Goal: Information Seeking & Learning: Understand process/instructions

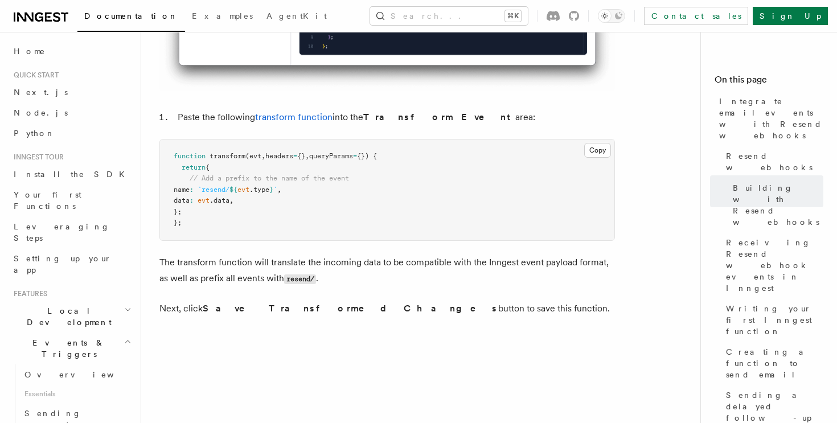
scroll to position [2305, 0]
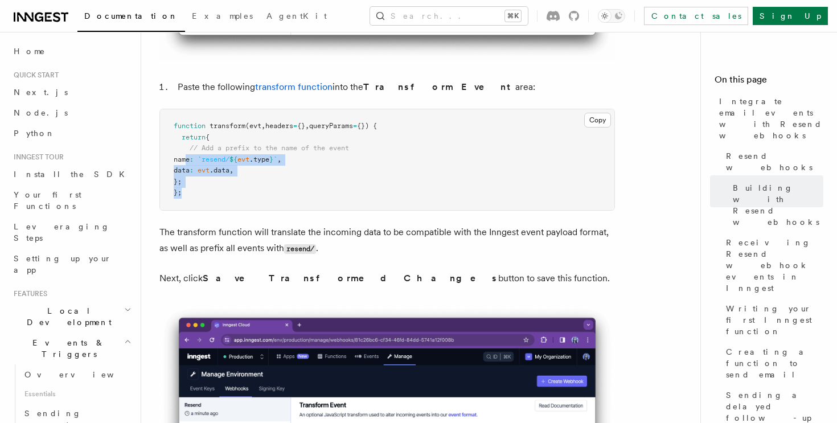
drag, startPoint x: 199, startPoint y: 199, endPoint x: 194, endPoint y: 185, distance: 15.0
click at [193, 177] on pre "function transform (evt , headers = {} , queryParams = {}) { return { // Add a …" at bounding box center [387, 159] width 455 height 101
click at [194, 185] on pre "function transform (evt , headers = {} , queryParams = {}) { return { // Add a …" at bounding box center [387, 159] width 455 height 101
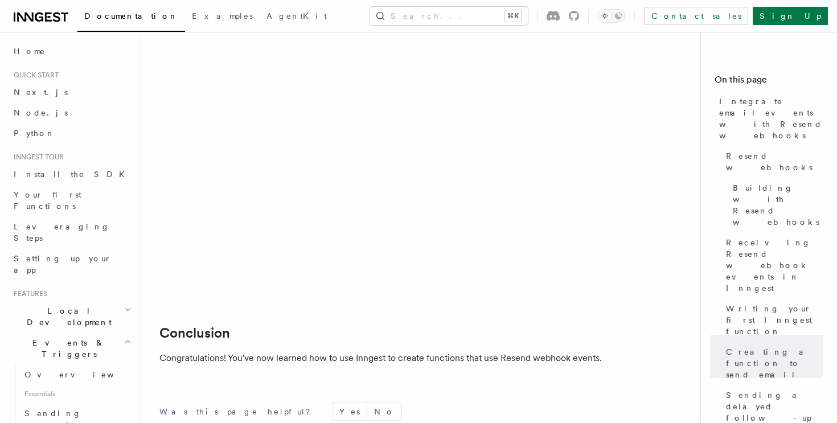
scroll to position [9319, 0]
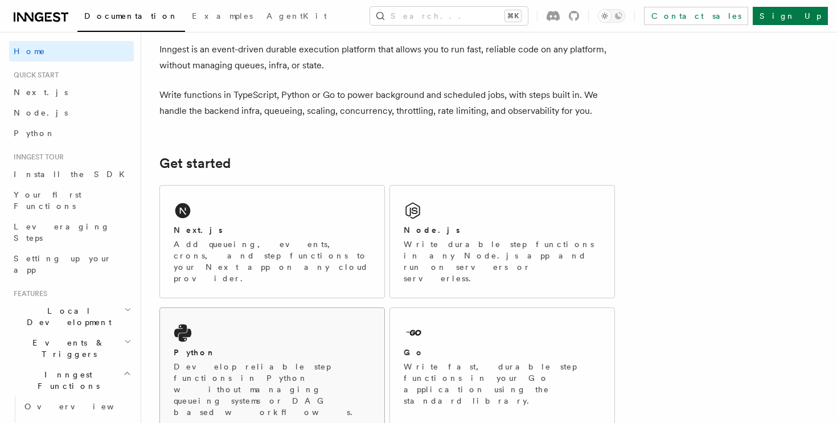
scroll to position [73, 0]
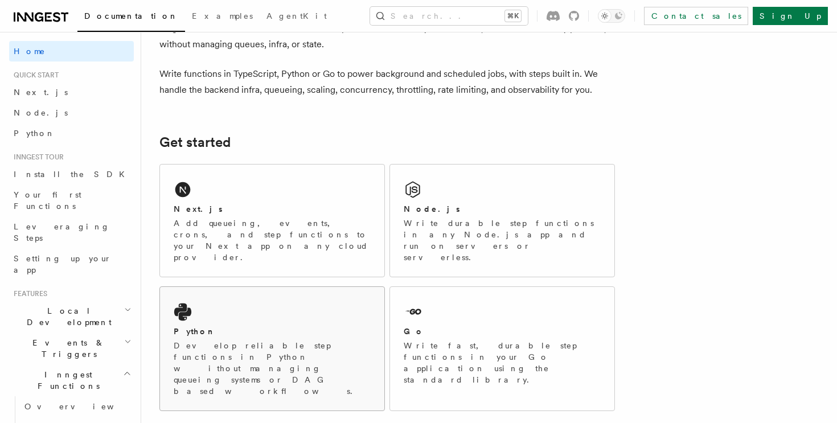
click at [280, 340] on p "Develop reliable step functions in Python without managing queueing systems or …" at bounding box center [272, 368] width 197 height 57
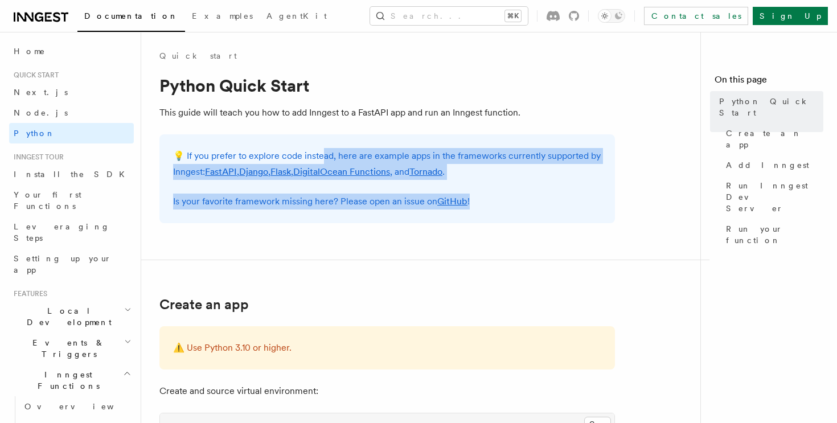
drag, startPoint x: 319, startPoint y: 155, endPoint x: 534, endPoint y: 234, distance: 229.4
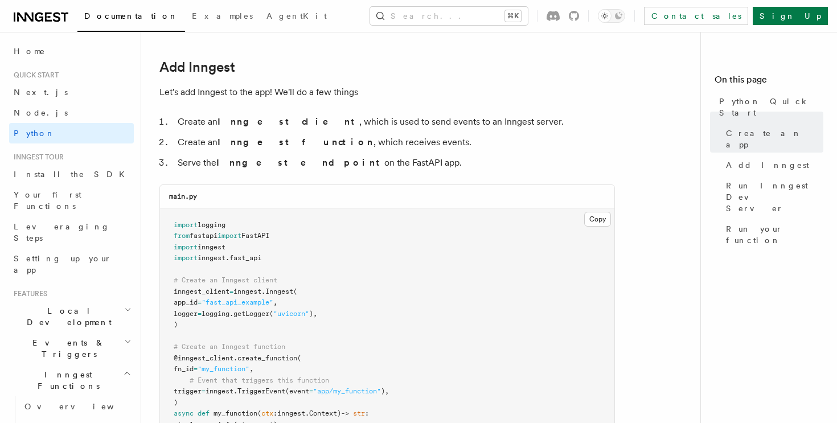
scroll to position [676, 0]
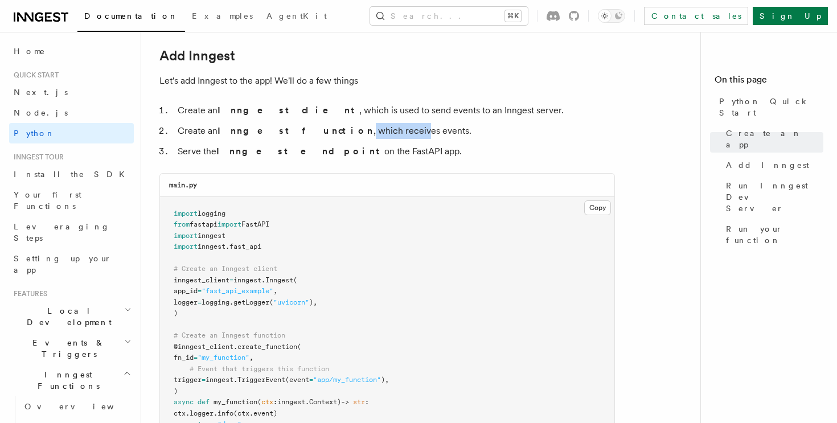
drag, startPoint x: 290, startPoint y: 133, endPoint x: 349, endPoint y: 133, distance: 58.7
click at [347, 133] on li "Create an Inngest function , which receives events." at bounding box center [394, 131] width 441 height 16
click at [349, 133] on li "Create an Inngest function , which receives events." at bounding box center [394, 131] width 441 height 16
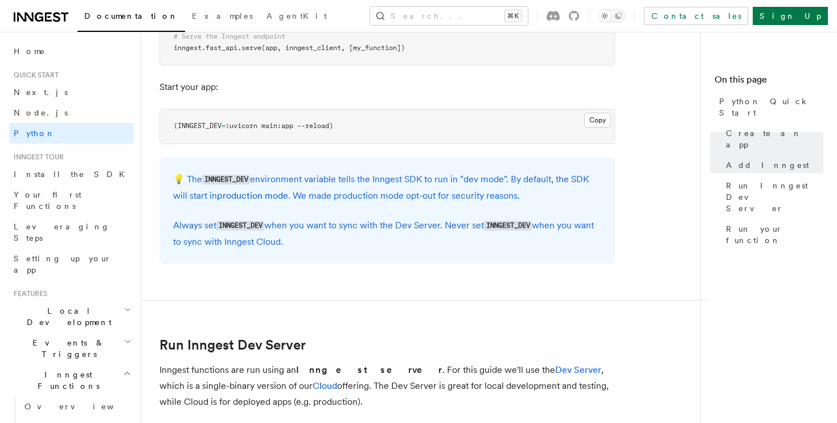
scroll to position [1117, 0]
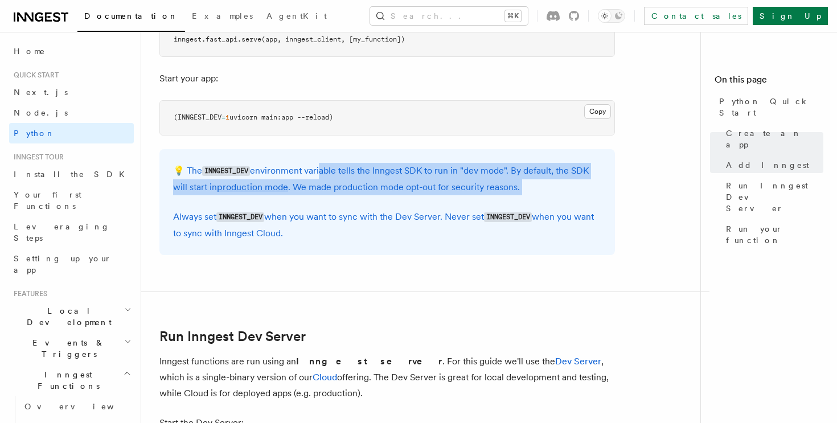
drag, startPoint x: 319, startPoint y: 174, endPoint x: 398, endPoint y: 198, distance: 82.2
click at [398, 198] on div "💡 The INNGEST_DEV environment variable tells the Inngest SDK to run in "dev mod…" at bounding box center [387, 202] width 456 height 106
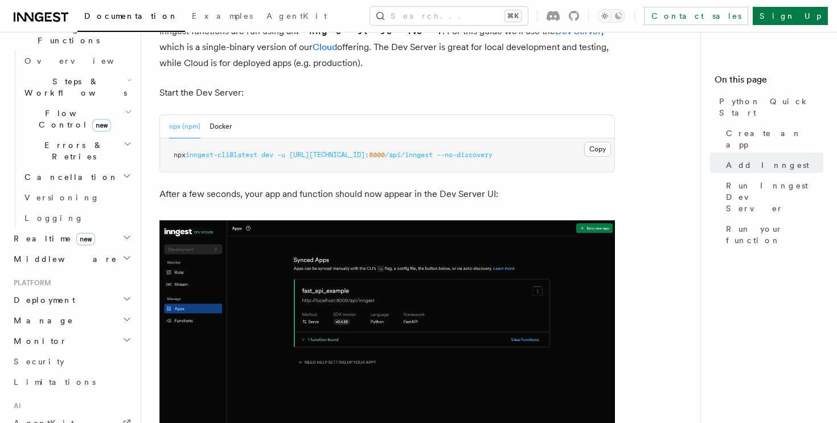
scroll to position [346, 0]
click at [124, 294] on icon "button" at bounding box center [126, 298] width 9 height 9
click at [54, 316] on span "Overview" at bounding box center [82, 320] width 117 height 9
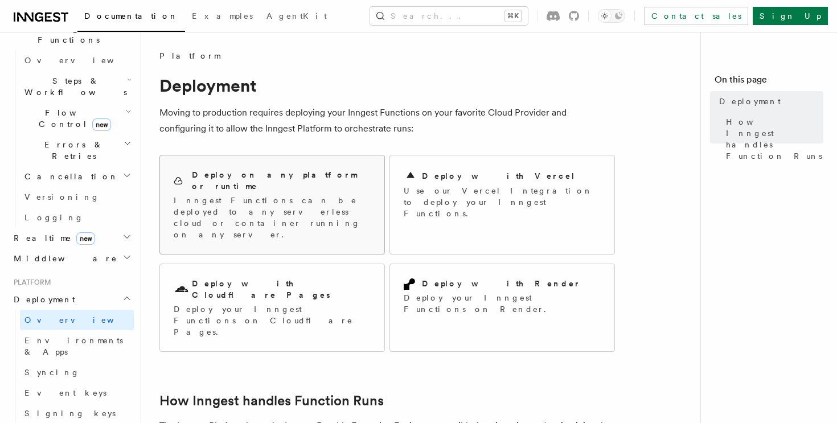
click at [255, 199] on p "Inngest Functions can be deployed to any serverless cloud or container running …" at bounding box center [272, 218] width 197 height 46
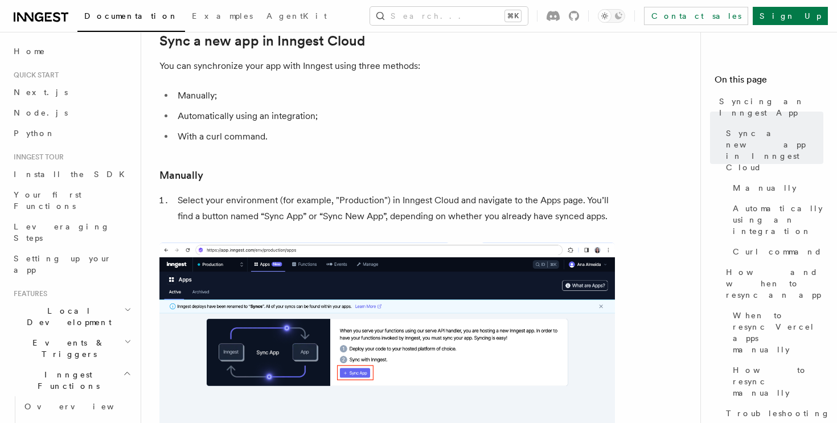
scroll to position [137, 0]
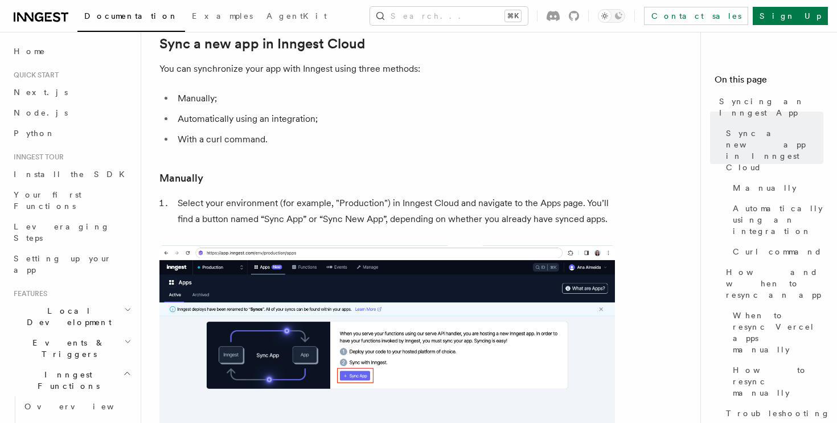
click at [248, 212] on li "Select your environment (for example, "Production") in Inngest Cloud and naviga…" at bounding box center [394, 211] width 441 height 32
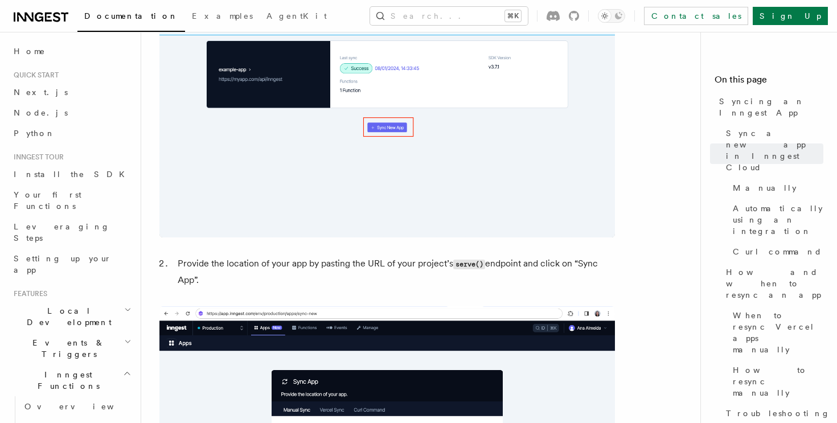
scroll to position [714, 0]
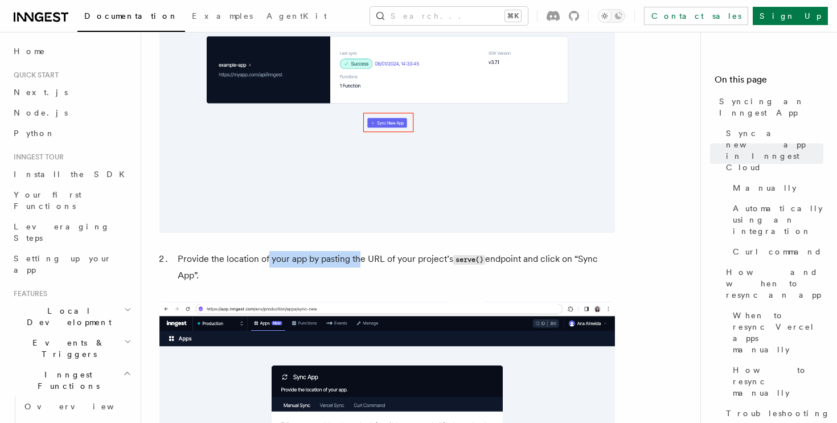
drag, startPoint x: 268, startPoint y: 260, endPoint x: 367, endPoint y: 260, distance: 99.7
click at [367, 260] on li "Provide the location of your app by pasting the URL of your project’s serve() e…" at bounding box center [394, 267] width 441 height 32
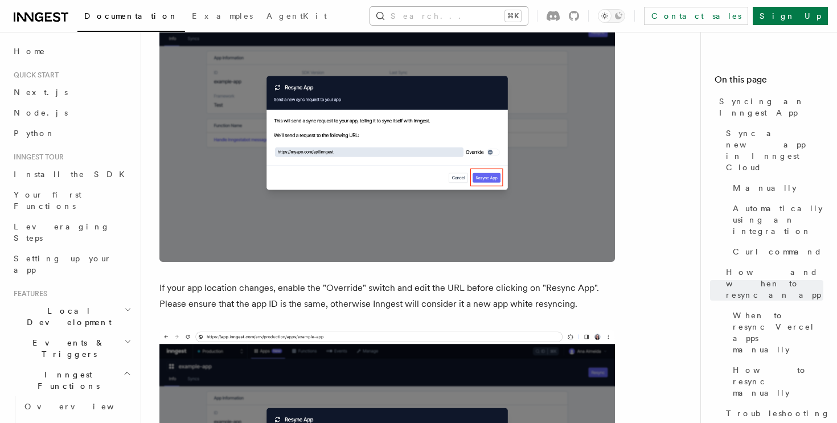
scroll to position [2830, 0]
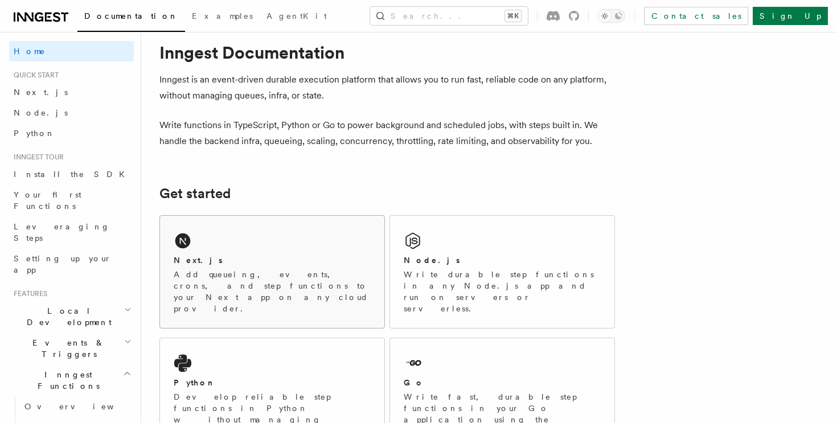
scroll to position [23, 0]
click at [205, 376] on div "Python" at bounding box center [272, 382] width 197 height 12
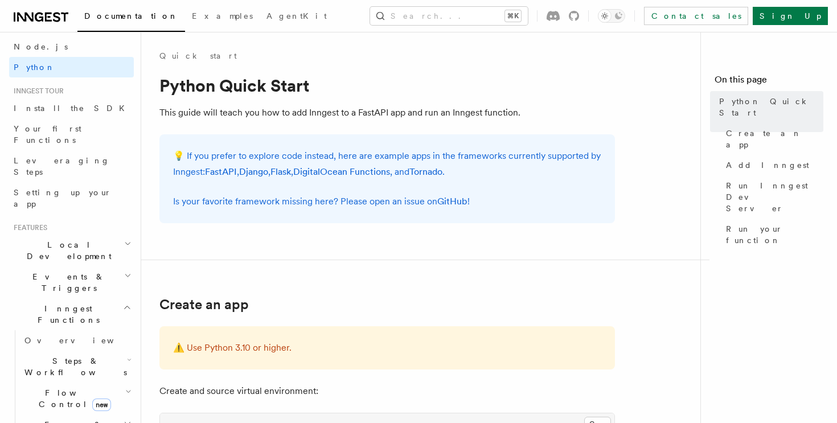
scroll to position [238, 0]
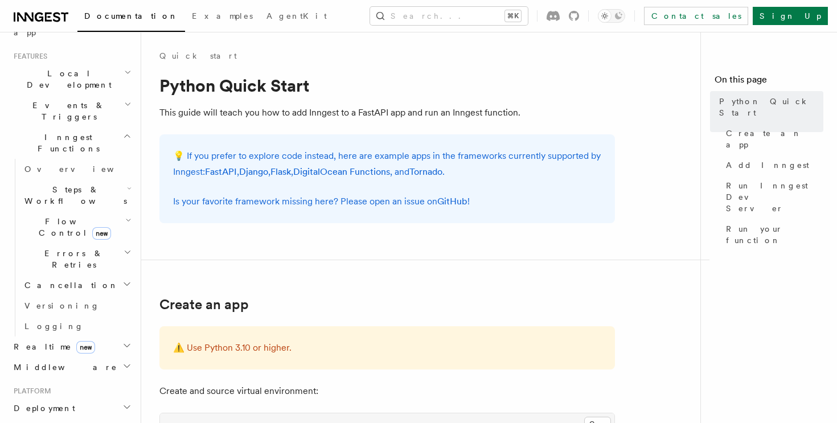
click at [114, 398] on h2 "Deployment" at bounding box center [71, 408] width 125 height 21
click at [45, 423] on span "Overview" at bounding box center [82, 428] width 117 height 9
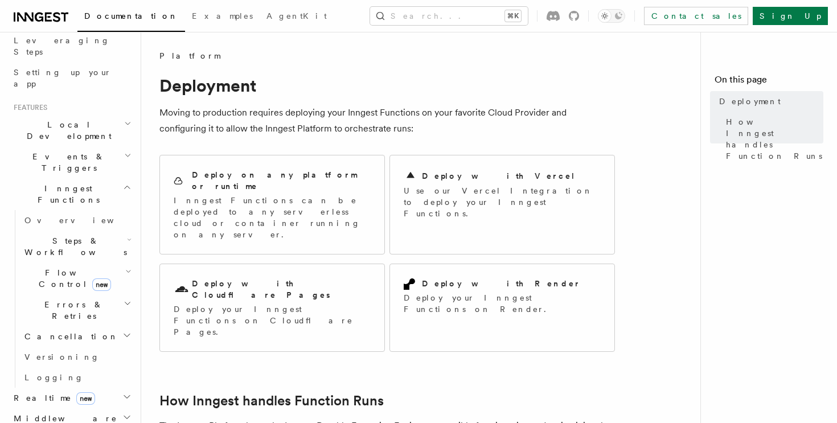
scroll to position [187, 0]
click at [131, 150] on icon "button" at bounding box center [127, 154] width 7 height 9
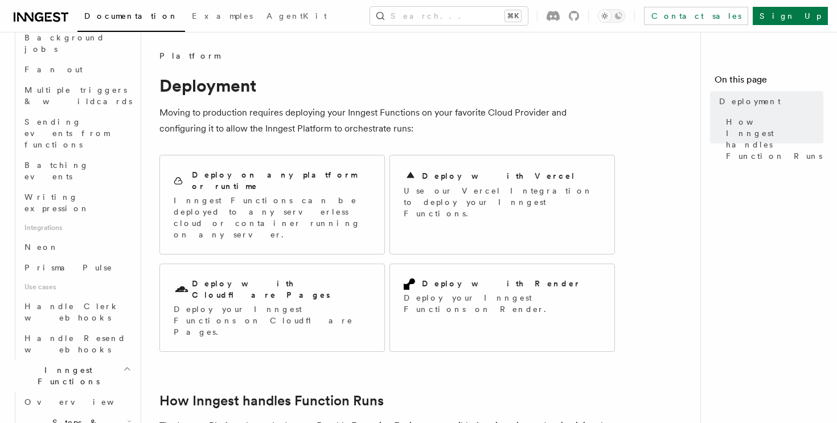
scroll to position [566, 0]
click at [127, 414] on icon "button" at bounding box center [129, 418] width 5 height 9
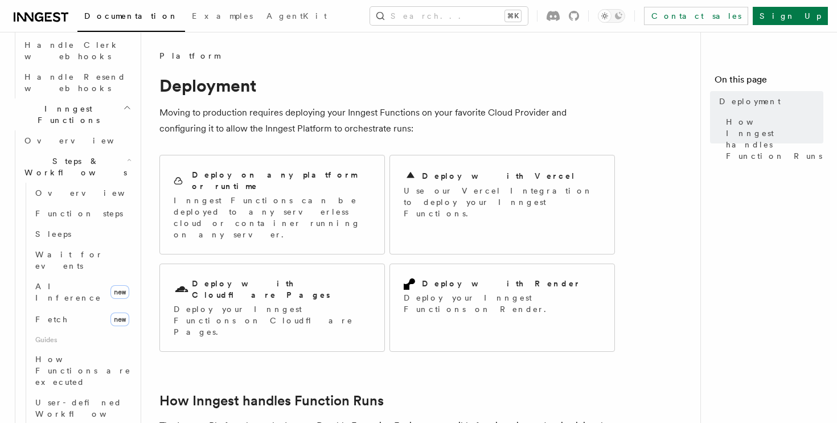
scroll to position [825, 0]
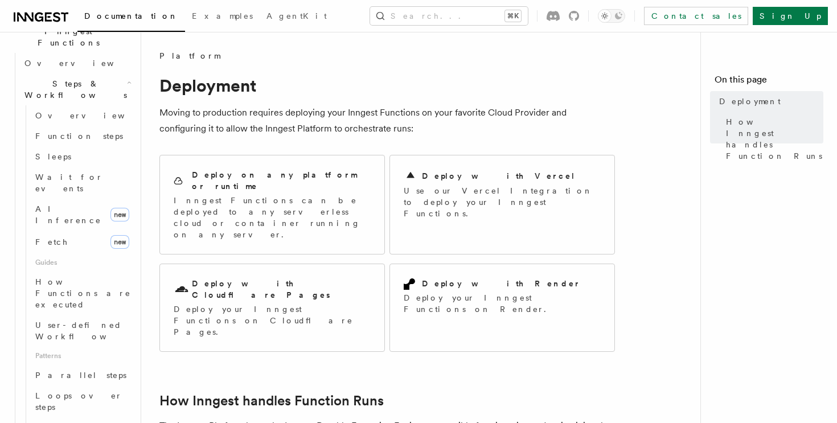
scroll to position [902, 0]
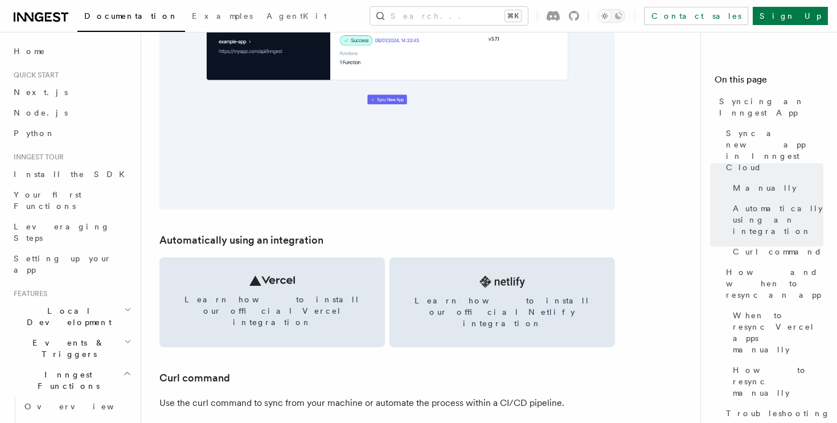
scroll to position [1374, 0]
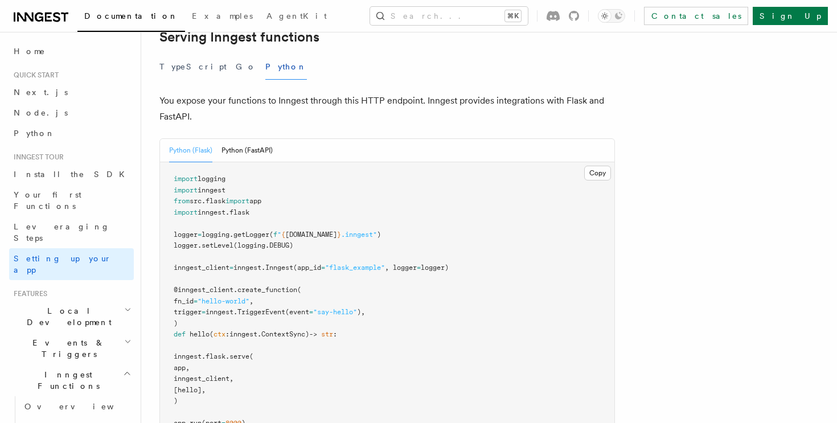
scroll to position [434, 0]
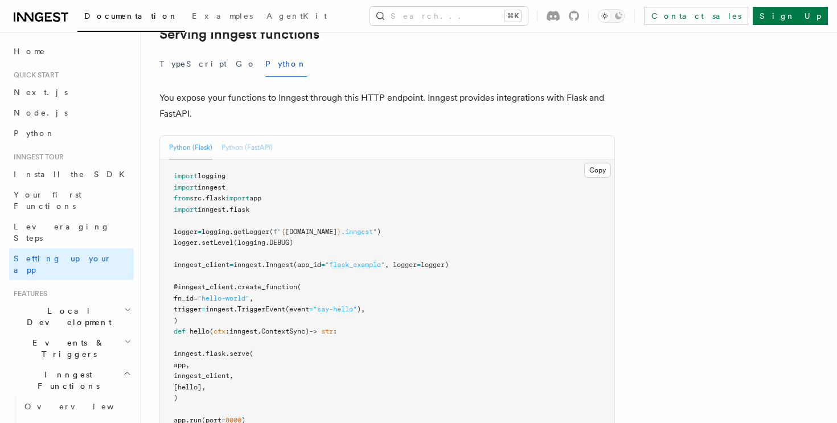
click at [244, 136] on button "Python (FastAPI)" at bounding box center [247, 147] width 51 height 23
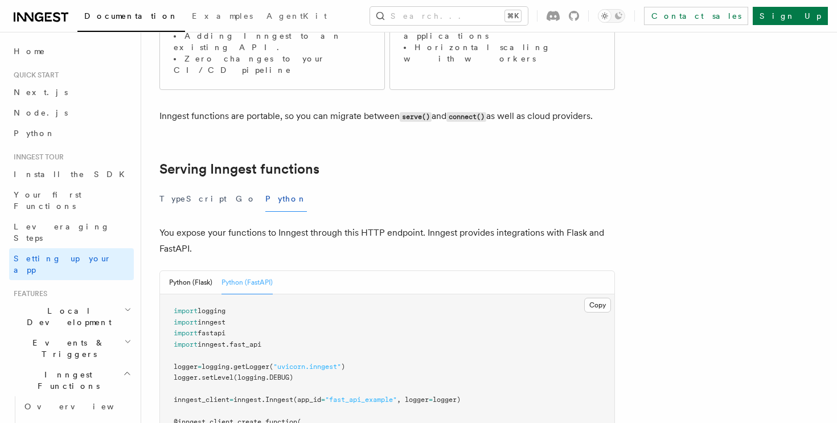
scroll to position [298, 0]
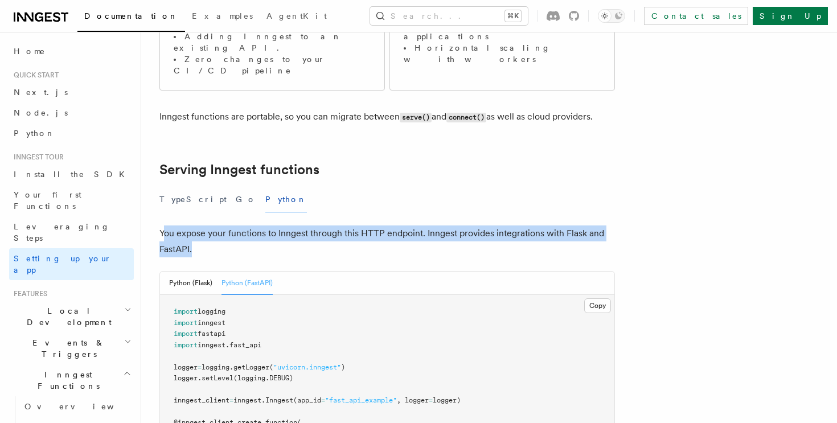
drag, startPoint x: 164, startPoint y: 174, endPoint x: 246, endPoint y: 189, distance: 83.4
click at [246, 226] on p "You expose your functions to Inngest through this HTTP endpoint. Inngest provid…" at bounding box center [387, 242] width 456 height 32
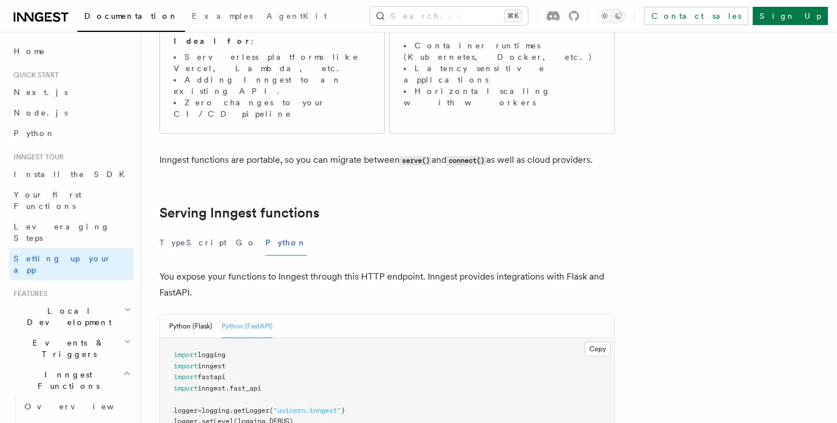
scroll to position [271, 0]
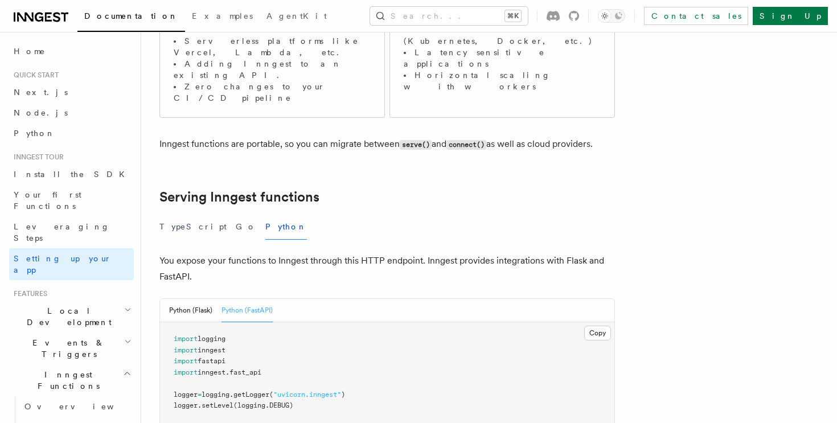
drag, startPoint x: 261, startPoint y: 213, endPoint x: 381, endPoint y: 215, distance: 119.6
click at [378, 253] on p "You expose your functions to Inngest through this HTTP endpoint. Inngest provid…" at bounding box center [387, 269] width 456 height 32
click at [381, 253] on p "You expose your functions to Inngest through this HTTP endpoint. Inngest provid…" at bounding box center [387, 269] width 456 height 32
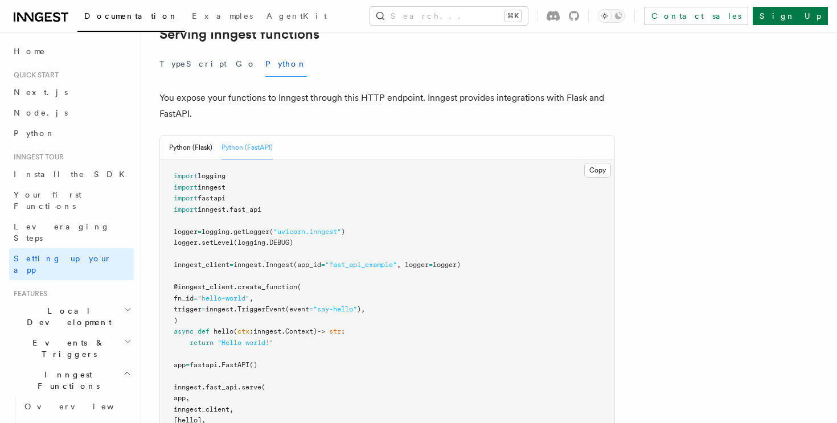
scroll to position [437, 0]
